Goal: Learn about a topic

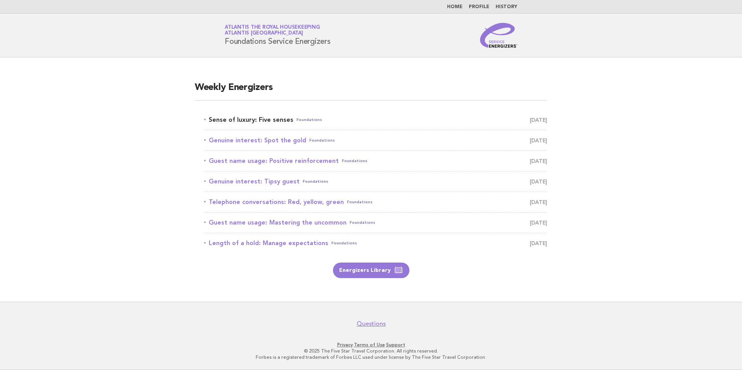
click at [276, 121] on link "Sense of luxury: Five senses Foundations September 11" at bounding box center [375, 119] width 343 height 11
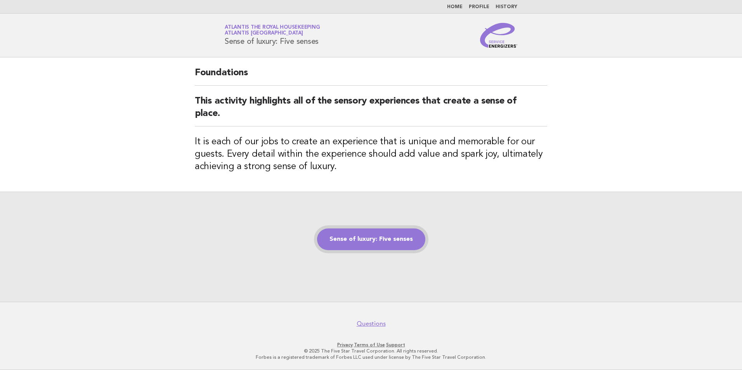
click at [394, 242] on link "Sense of luxury: Five senses" at bounding box center [371, 240] width 108 height 22
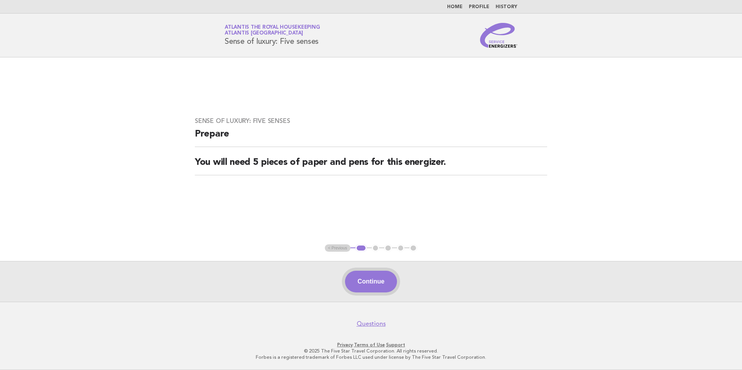
click at [373, 283] on button "Continue" at bounding box center [371, 282] width 52 height 22
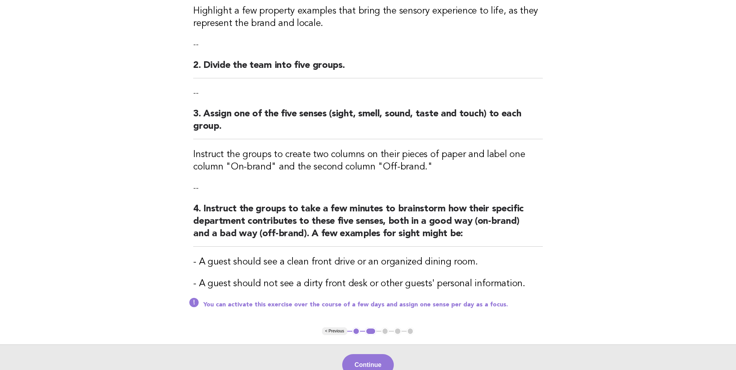
scroll to position [155, 0]
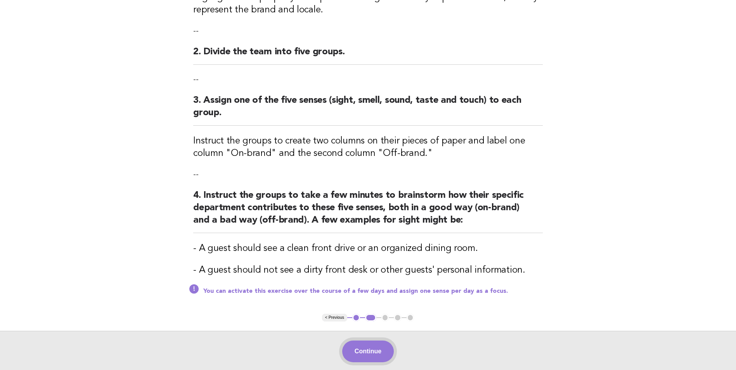
click at [383, 355] on button "Continue" at bounding box center [368, 352] width 52 height 22
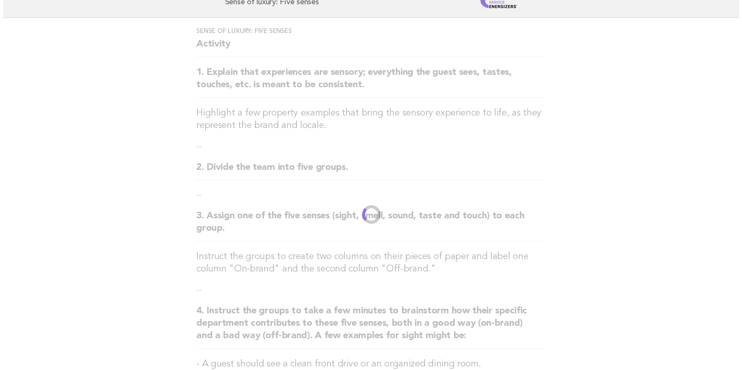
scroll to position [0, 0]
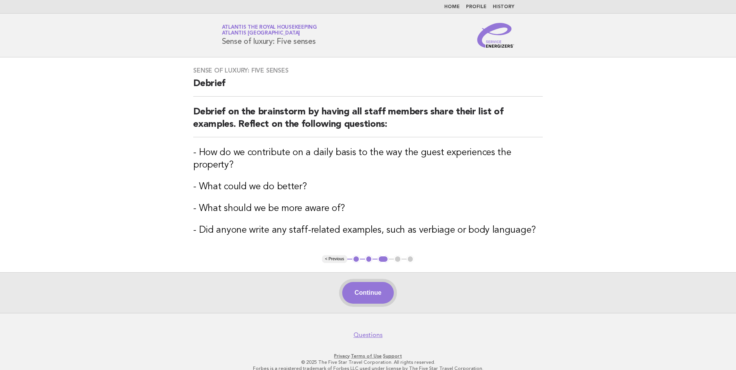
click at [371, 294] on button "Continue" at bounding box center [368, 293] width 52 height 22
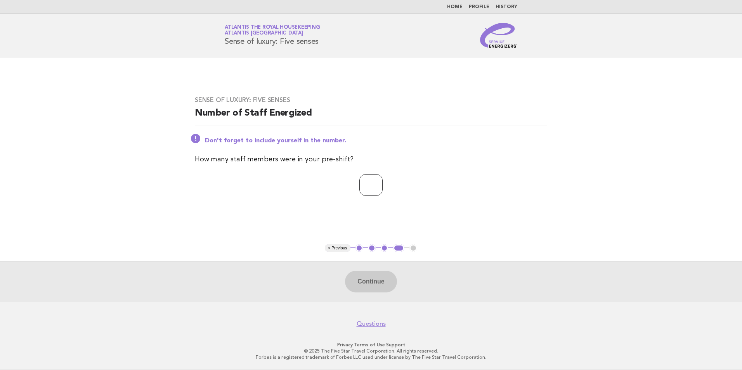
click at [359, 189] on input "number" at bounding box center [370, 185] width 23 height 22
type input "**"
click at [374, 281] on button "Continue" at bounding box center [371, 282] width 52 height 22
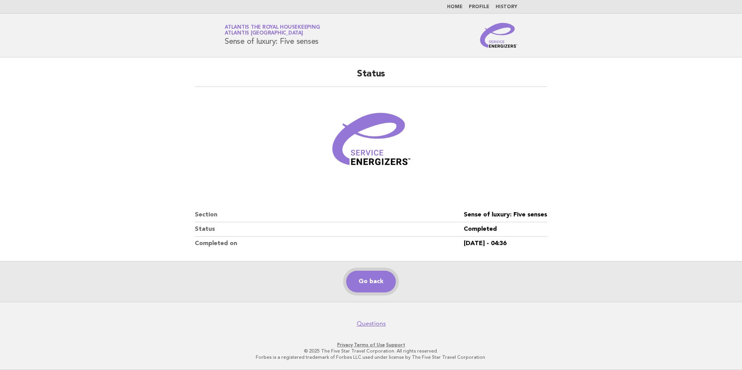
click at [385, 286] on link "Go back" at bounding box center [371, 282] width 50 height 22
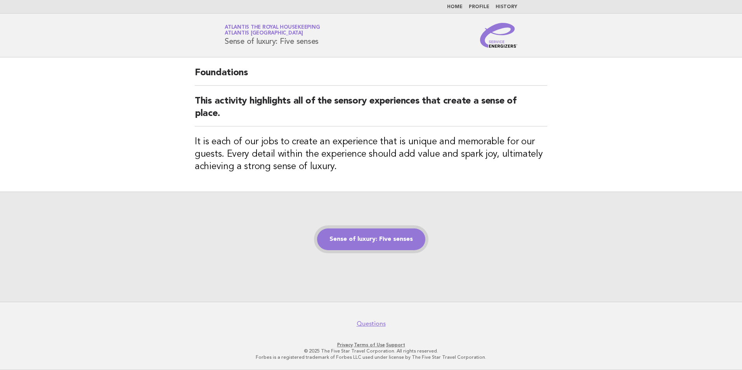
click at [378, 234] on link "Sense of luxury: Five senses" at bounding box center [371, 240] width 108 height 22
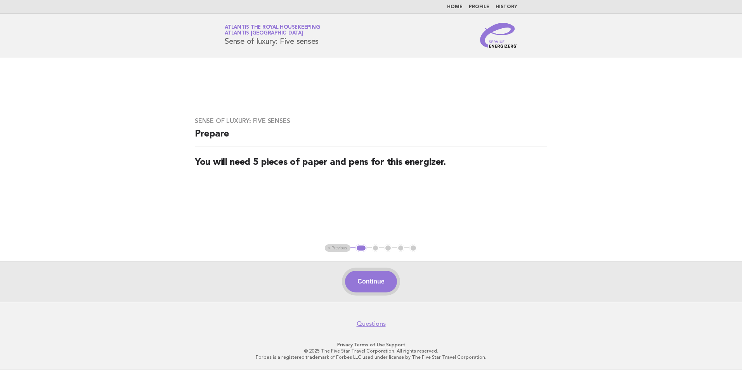
click at [384, 283] on button "Continue" at bounding box center [371, 282] width 52 height 22
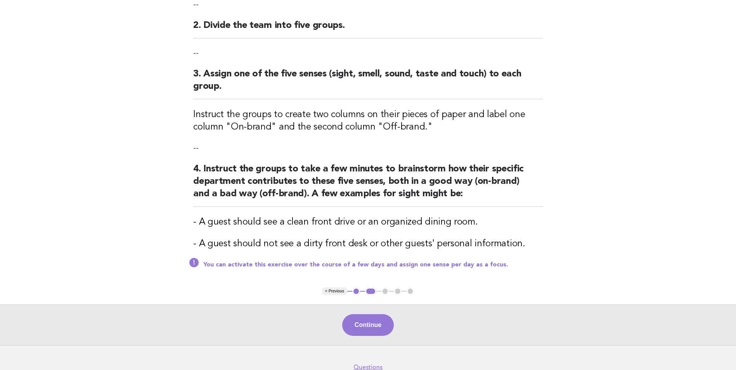
scroll to position [194, 0]
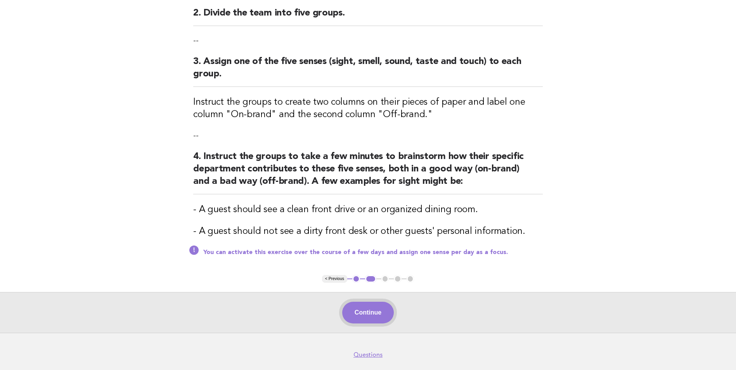
click at [382, 315] on button "Continue" at bounding box center [368, 313] width 52 height 22
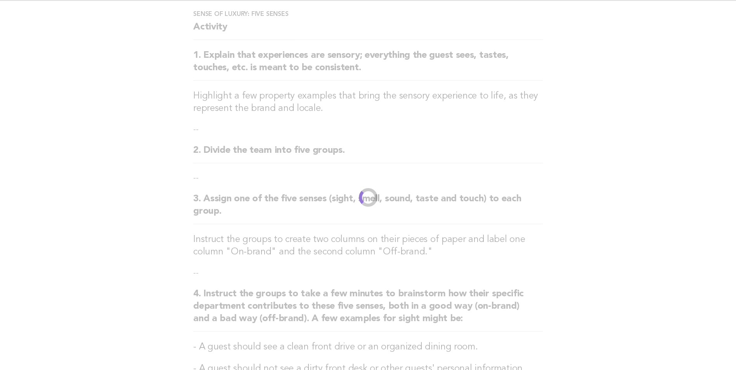
scroll to position [0, 0]
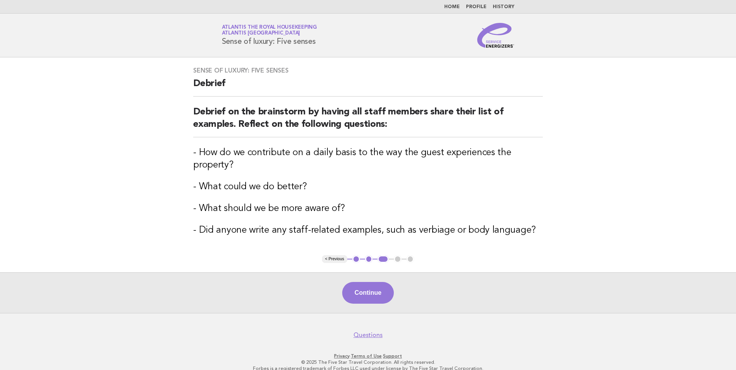
click at [335, 257] on button "< Previous" at bounding box center [334, 259] width 25 height 8
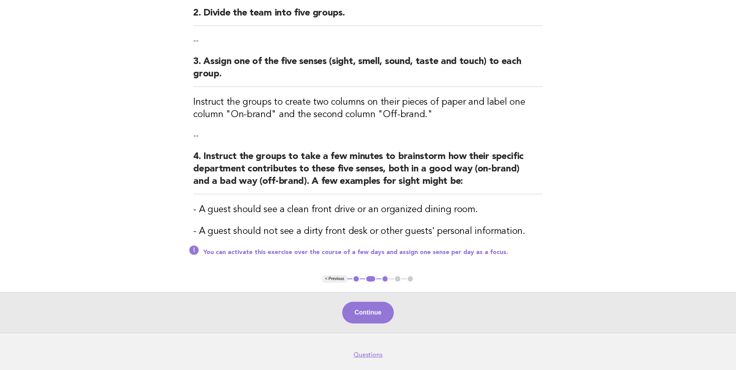
scroll to position [225, 0]
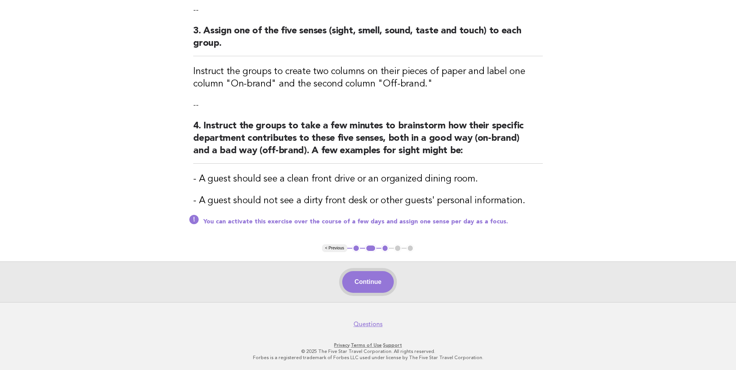
click at [376, 289] on button "Continue" at bounding box center [368, 282] width 52 height 22
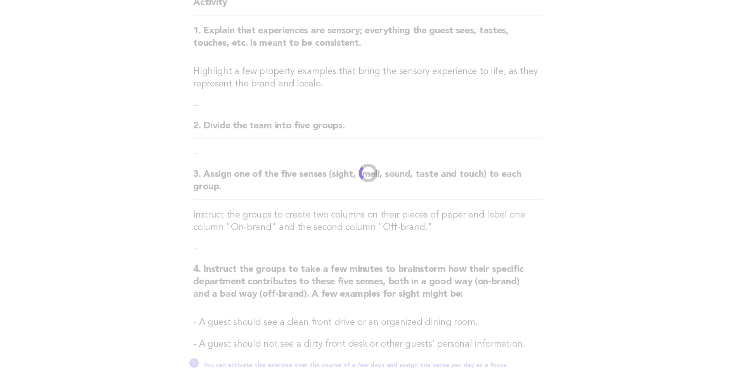
scroll to position [0, 0]
